Goal: Task Accomplishment & Management: Complete application form

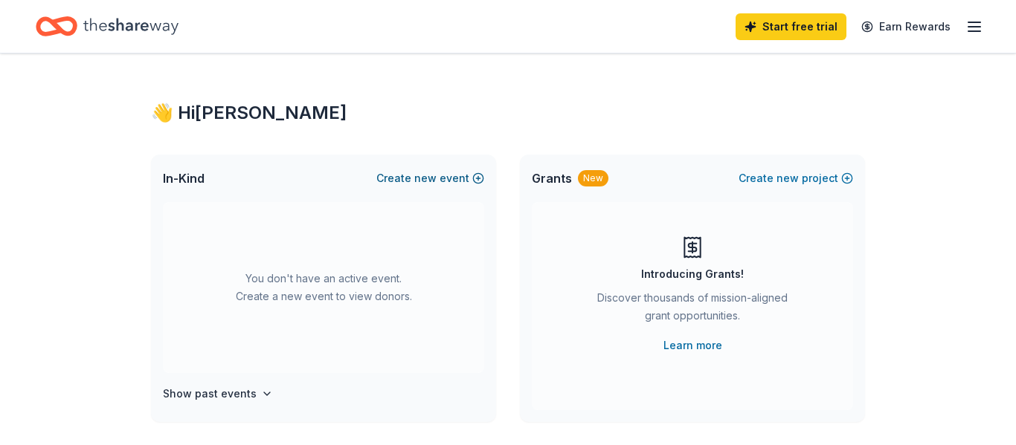
click at [448, 177] on button "Create new event" at bounding box center [430, 179] width 108 height 18
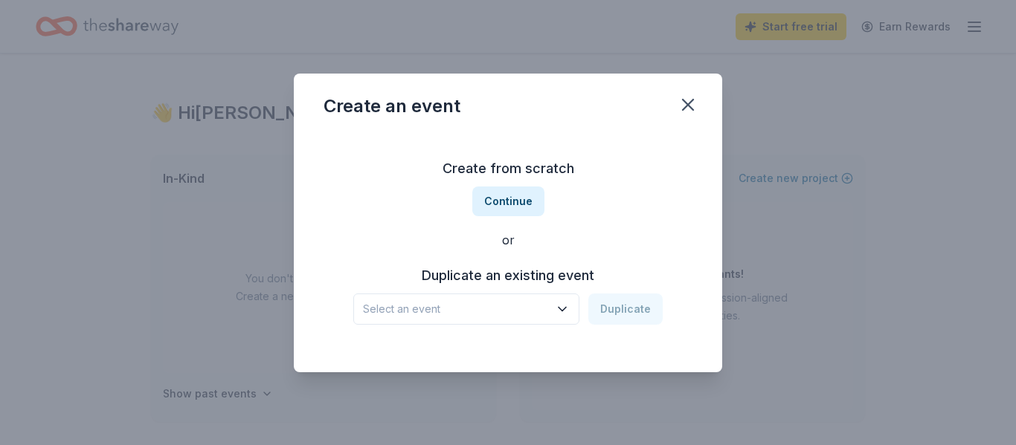
click at [480, 309] on span "Select an event" at bounding box center [456, 309] width 186 height 18
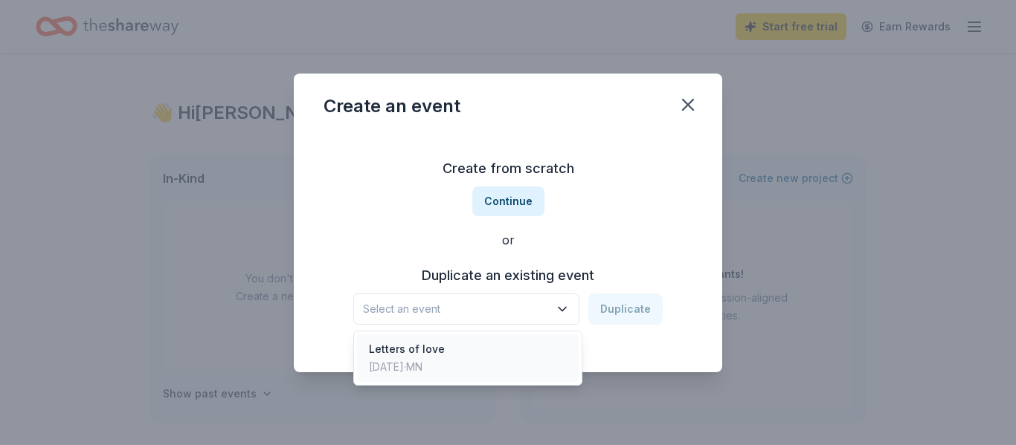
click at [459, 348] on div "Letters of love Sep 16, 2025 · MN" at bounding box center [468, 359] width 222 height 48
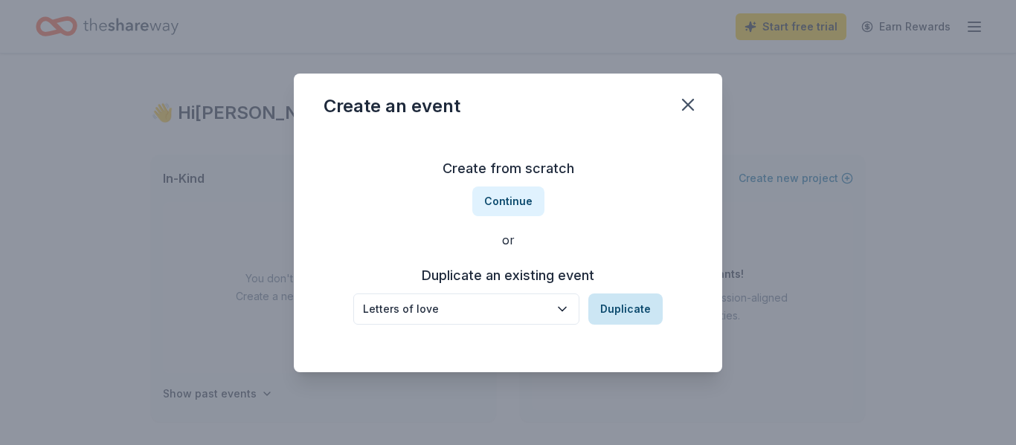
click at [632, 311] on button "Duplicate" at bounding box center [625, 309] width 74 height 31
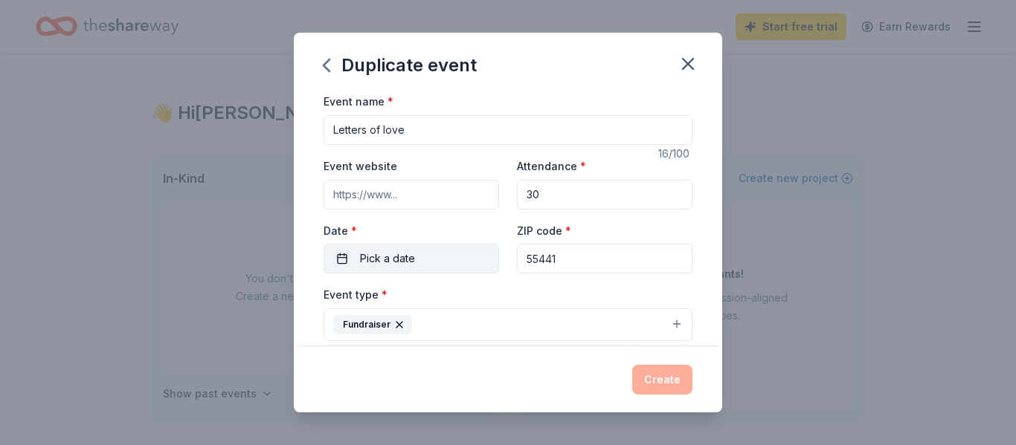
click at [454, 269] on button "Pick a date" at bounding box center [410, 259] width 175 height 30
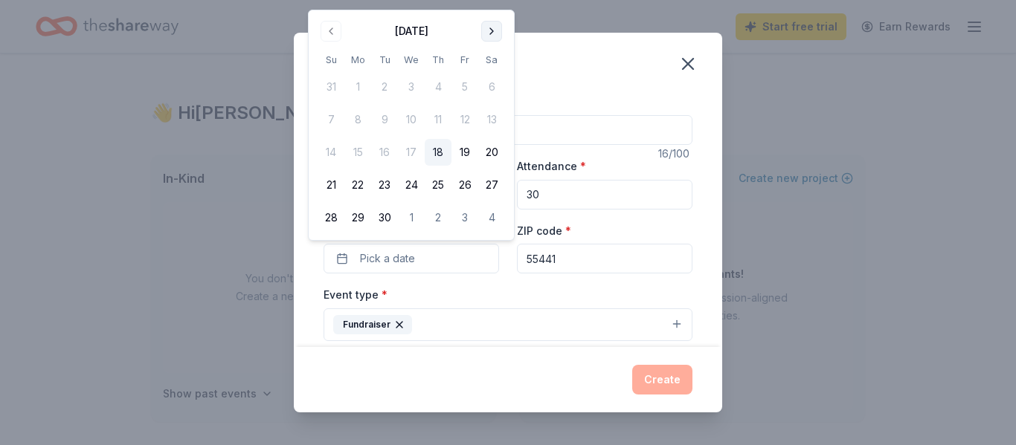
click at [485, 31] on button "Go to next month" at bounding box center [491, 31] width 21 height 21
click at [381, 149] on button "14" at bounding box center [384, 152] width 27 height 27
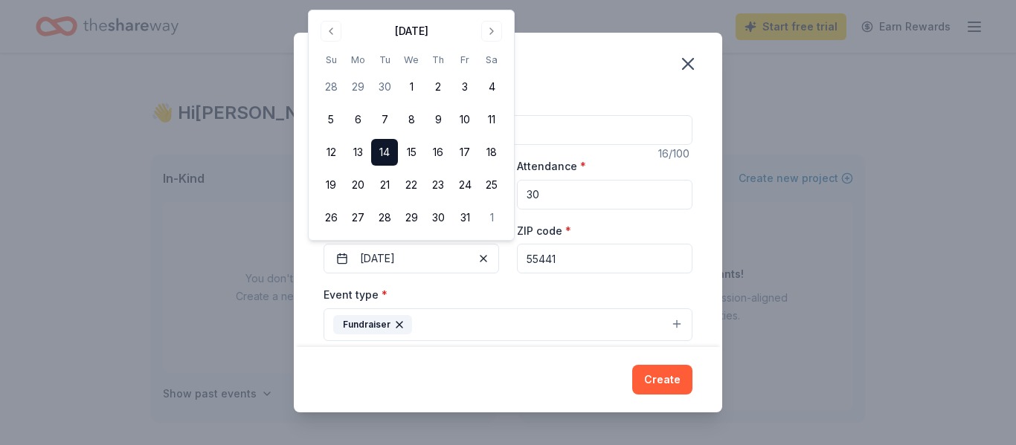
click at [705, 305] on div "Event name * Letters of love 16 /100 Event website Attendance * 30 Date * 10/14…" at bounding box center [508, 219] width 428 height 254
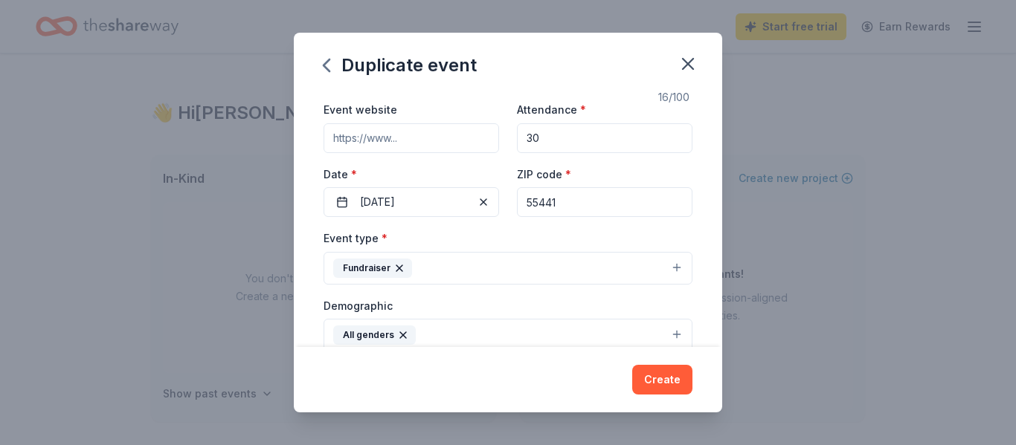
scroll to position [196, 0]
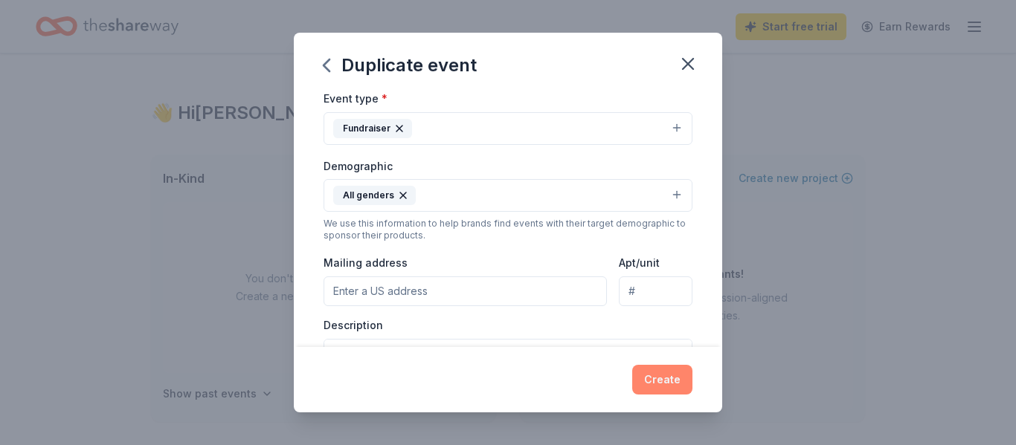
click at [658, 372] on button "Create" at bounding box center [662, 380] width 60 height 30
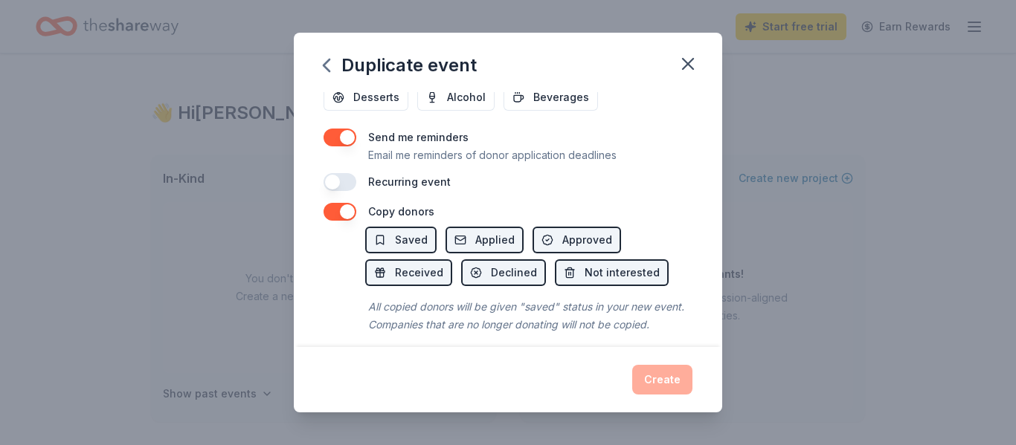
scroll to position [605, 0]
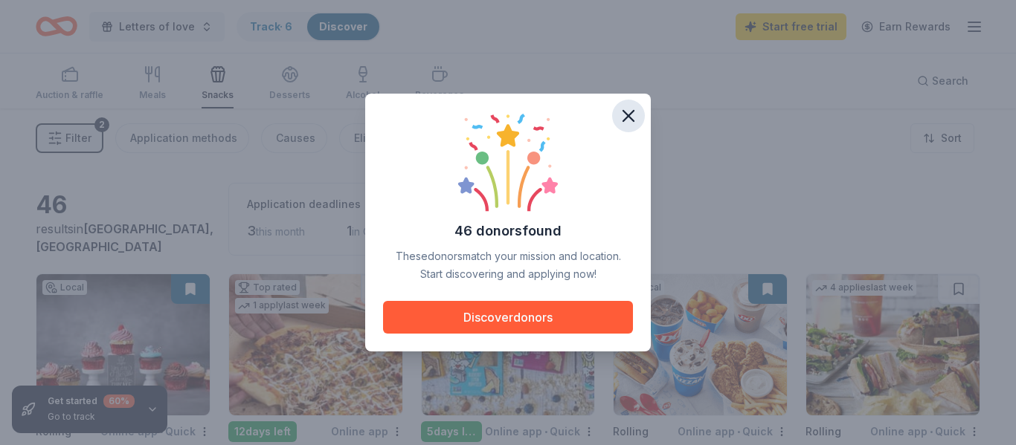
click at [632, 117] on icon "button" at bounding box center [628, 116] width 21 height 21
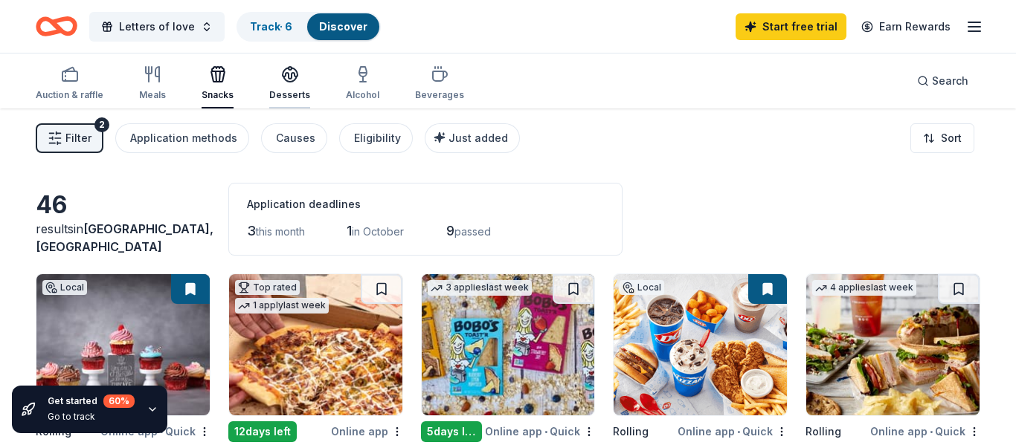
click at [290, 71] on icon "button" at bounding box center [290, 74] width 18 height 18
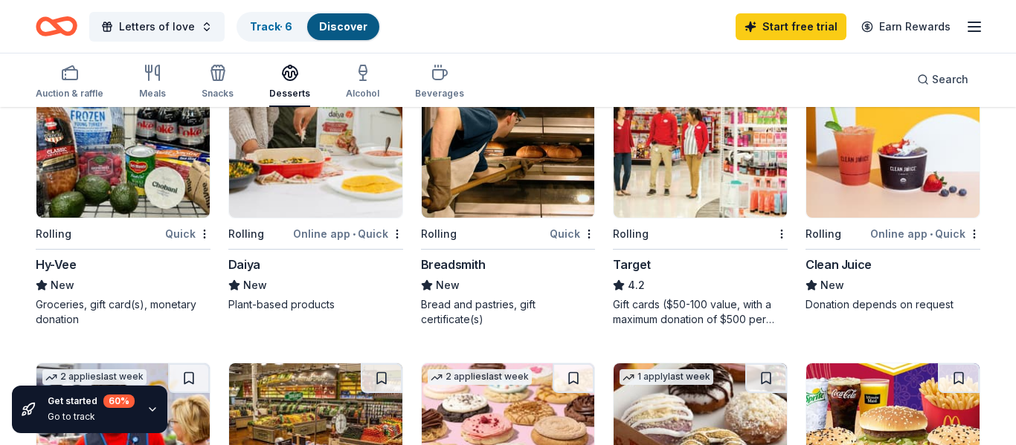
scroll to position [770, 0]
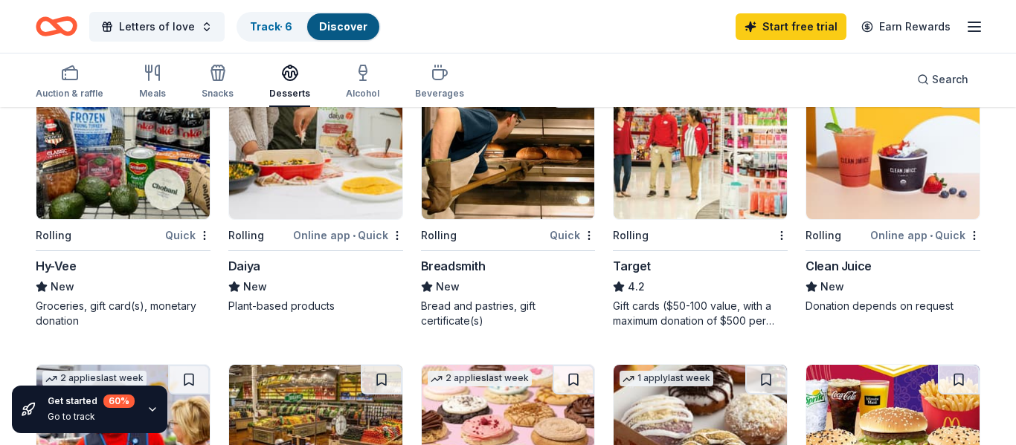
click at [101, 204] on img at bounding box center [122, 148] width 173 height 141
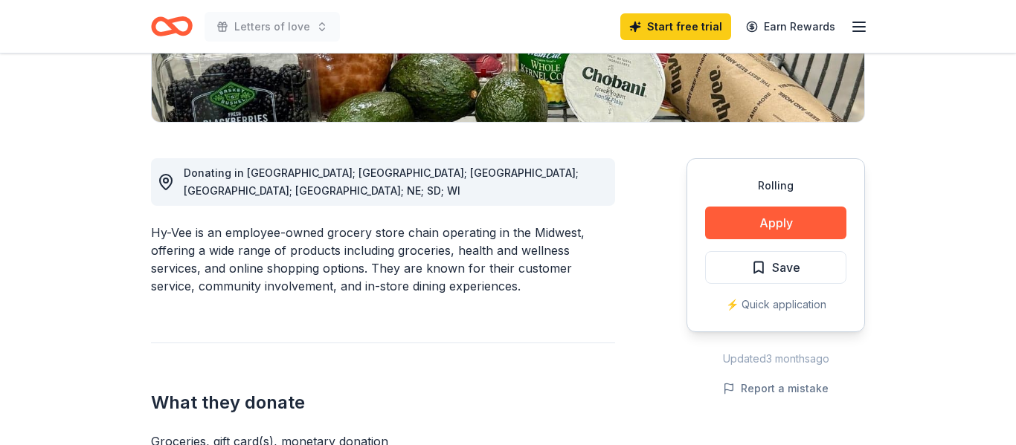
scroll to position [326, 0]
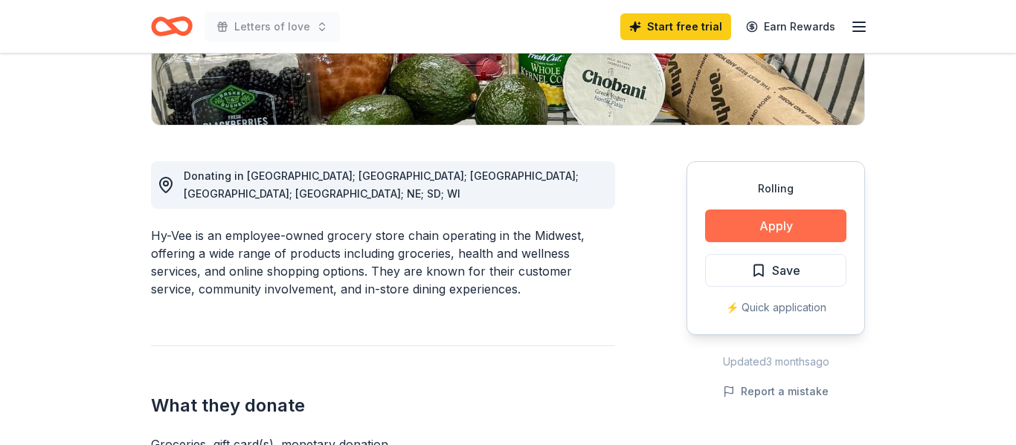
click at [738, 223] on button "Apply" at bounding box center [775, 226] width 141 height 33
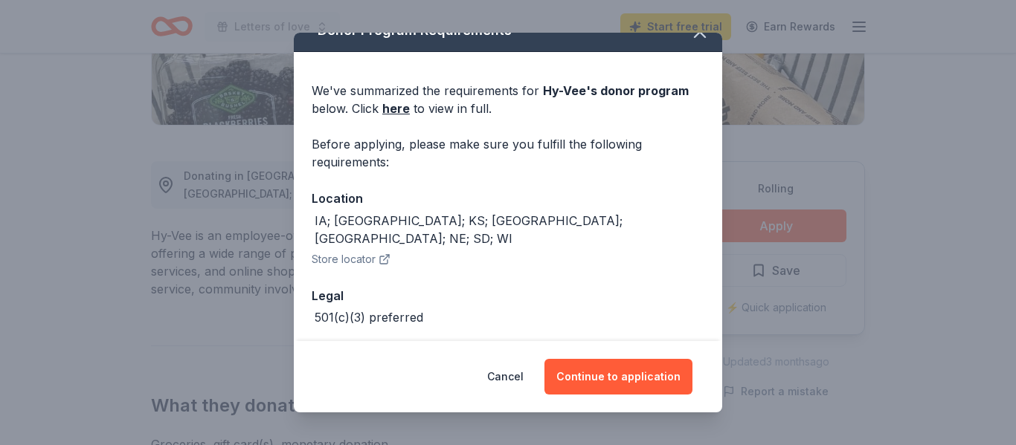
scroll to position [39, 0]
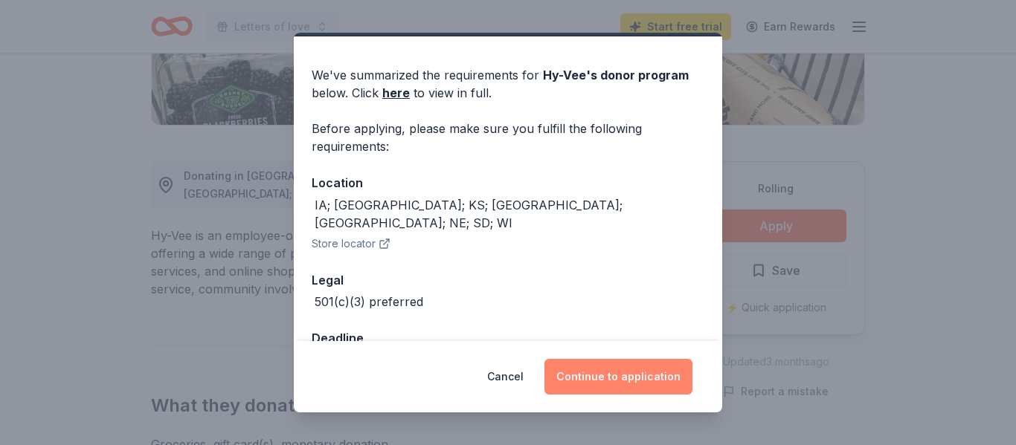
click at [614, 373] on button "Continue to application" at bounding box center [618, 377] width 148 height 36
